Goal: Find specific page/section: Find specific page/section

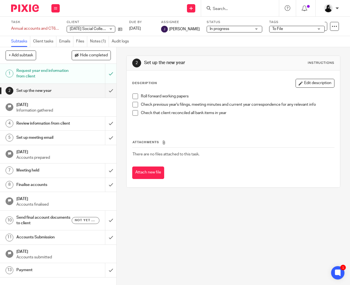
click at [218, 10] on input "Search" at bounding box center [237, 9] width 50 height 5
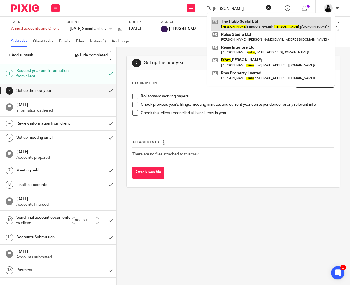
type input "adam"
click at [237, 28] on link at bounding box center [270, 23] width 119 height 13
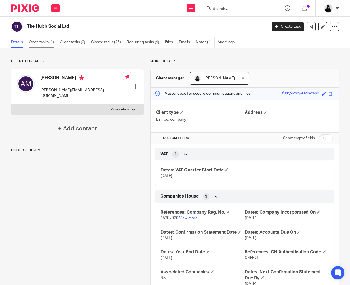
click at [44, 43] on link "Open tasks (1)" at bounding box center [43, 42] width 28 height 11
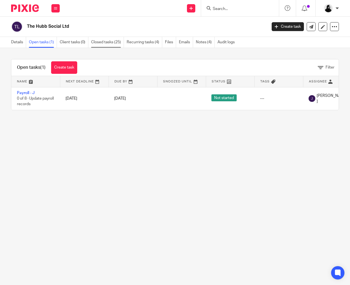
click at [100, 44] on link "Closed tasks (25)" at bounding box center [107, 42] width 33 height 11
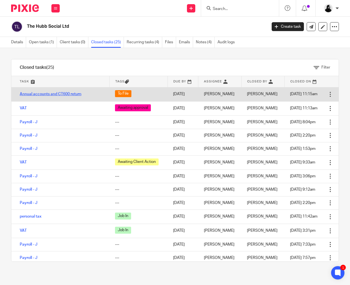
click at [42, 92] on link "Annual accounts and CT600 return" at bounding box center [51, 94] width 62 height 4
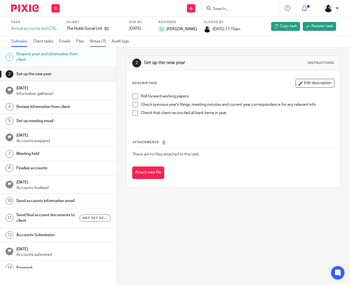
click at [104, 44] on link "Notes (7)" at bounding box center [99, 41] width 19 height 11
